Goal: Task Accomplishment & Management: Complete application form

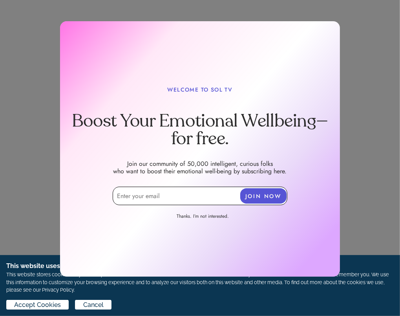
click at [130, 192] on input "email" at bounding box center [200, 195] width 175 height 18
type input "[EMAIL_ADDRESS][DOMAIN_NAME]"
click at [261, 197] on button "JOIN NOW" at bounding box center [263, 195] width 46 height 15
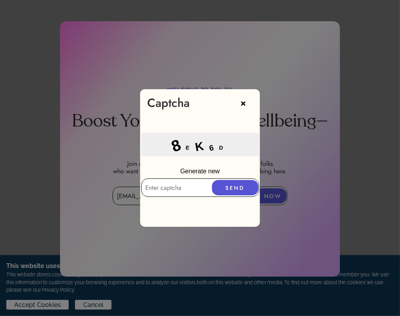
click at [181, 179] on input "text" at bounding box center [200, 187] width 118 height 18
type input "8EK6D"
click at [237, 185] on button "SEND" at bounding box center [235, 187] width 46 height 15
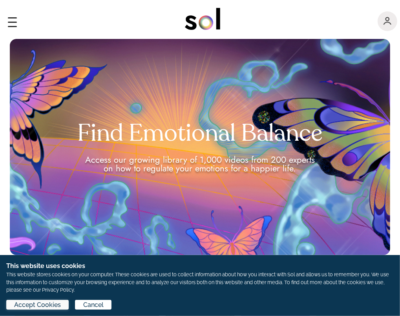
click at [52, 304] on span "Accept Cookies" at bounding box center [37, 304] width 47 height 9
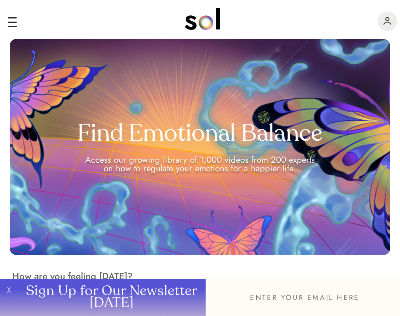
click at [8, 289] on button "╳" at bounding box center [7, 297] width 15 height 37
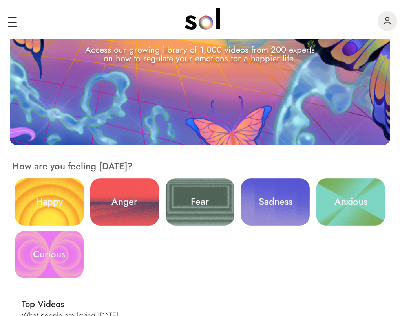
scroll to position [126, 0]
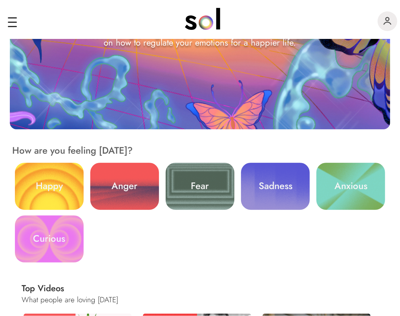
click at [310, 180] on link "Sadness" at bounding box center [275, 185] width 69 height 47
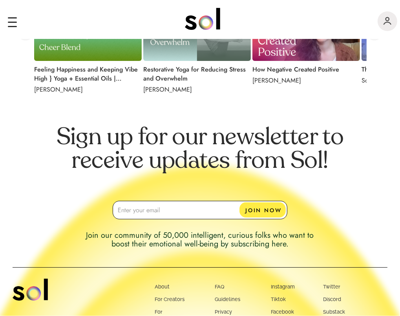
scroll to position [706, 0]
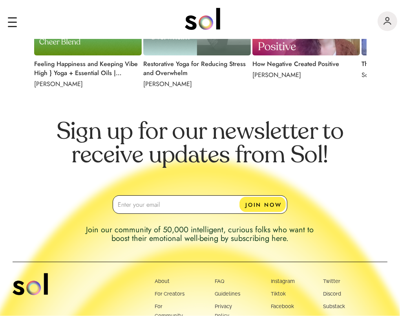
click at [146, 199] on input "email" at bounding box center [200, 204] width 175 height 18
type input "[EMAIL_ADDRESS][DOMAIN_NAME]"
click at [247, 205] on button "JOIN NOW" at bounding box center [262, 204] width 46 height 15
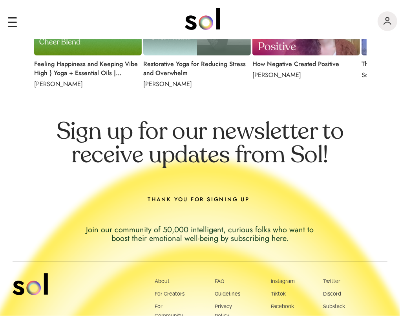
click at [0, 0] on link "Explore" at bounding box center [0, 0] width 0 height 0
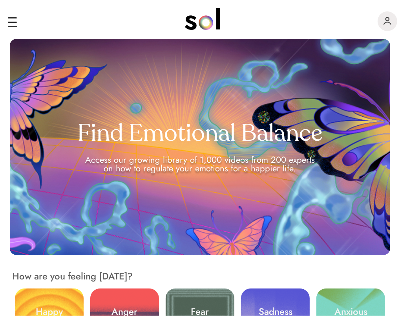
click at [0, 0] on link "For Creators" at bounding box center [0, 0] width 0 height 0
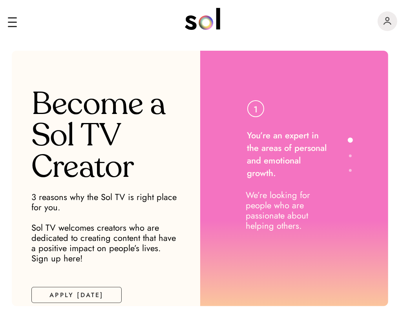
scroll to position [12, 0]
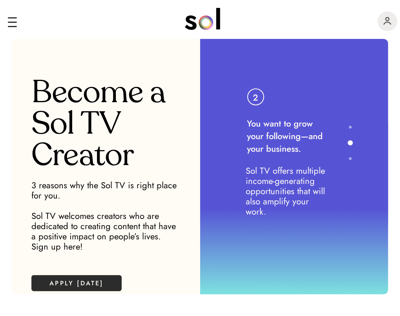
click at [58, 280] on button "APPLY [DATE]" at bounding box center [76, 283] width 90 height 16
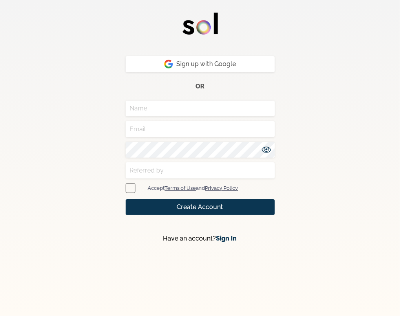
click at [151, 109] on input "text" at bounding box center [200, 108] width 149 height 16
type input "[PERSON_NAME]"
click at [139, 131] on input "email" at bounding box center [200, 129] width 149 height 16
type input "[EMAIL_ADDRESS][DOMAIN_NAME]"
click at [132, 186] on span at bounding box center [131, 188] width 10 height 10
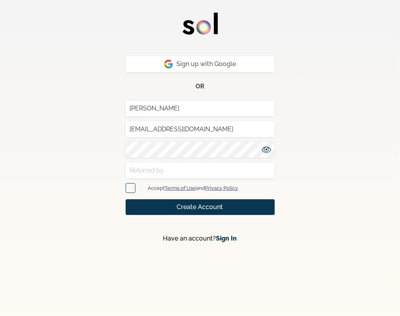
click at [131, 186] on input "checkbox" at bounding box center [128, 187] width 5 height 5
checkbox input "true"
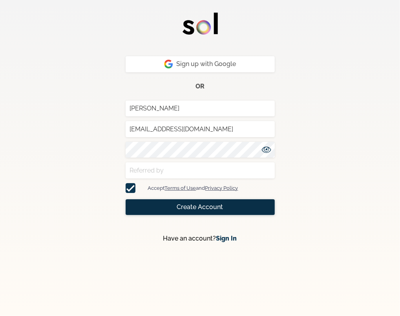
click at [184, 206] on span "Create Account" at bounding box center [200, 206] width 46 height 9
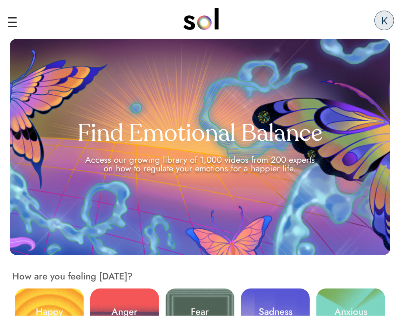
click at [0, 0] on link "For Community" at bounding box center [0, 0] width 0 height 0
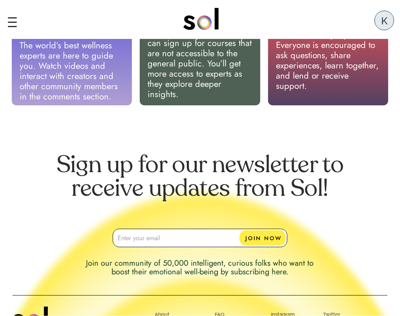
scroll to position [389, 0]
